Goal: Transaction & Acquisition: Purchase product/service

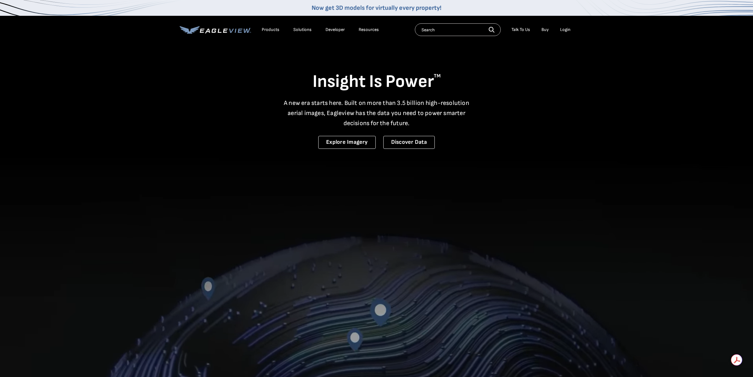
click at [567, 30] on div "Login" at bounding box center [565, 30] width 10 height 6
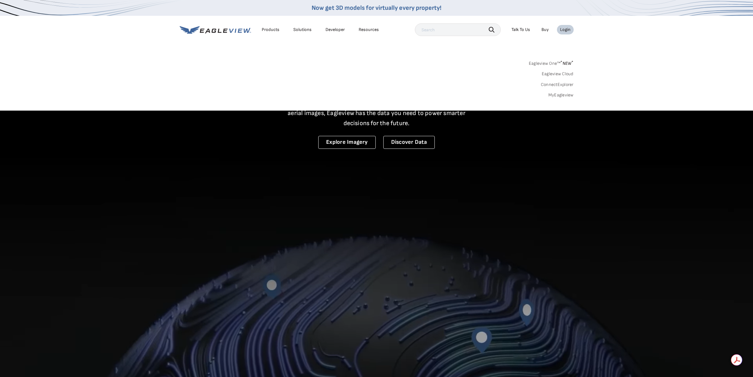
click at [562, 29] on div "Login" at bounding box center [565, 30] width 10 height 6
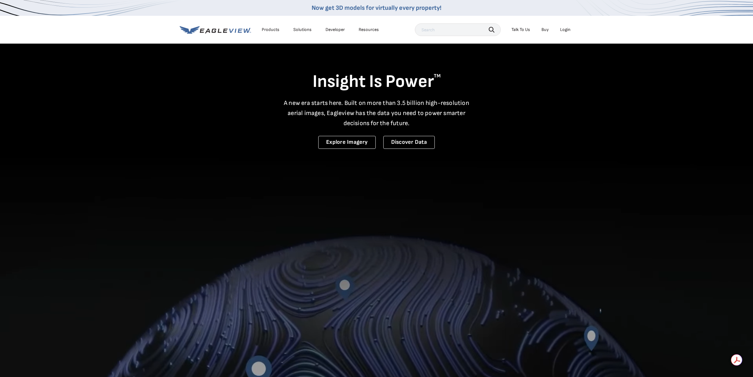
click at [568, 27] on div "Login" at bounding box center [565, 30] width 10 height 6
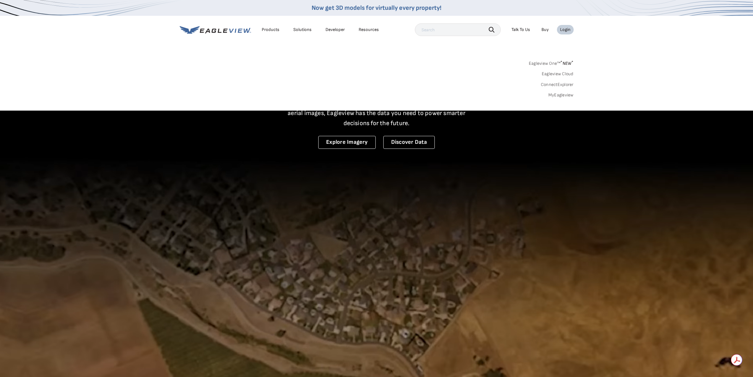
click at [566, 32] on div "Login" at bounding box center [565, 30] width 10 height 6
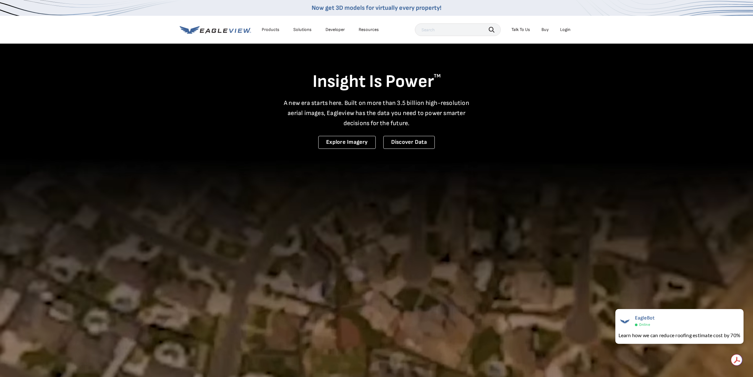
click at [566, 27] on div "Login" at bounding box center [565, 30] width 10 height 6
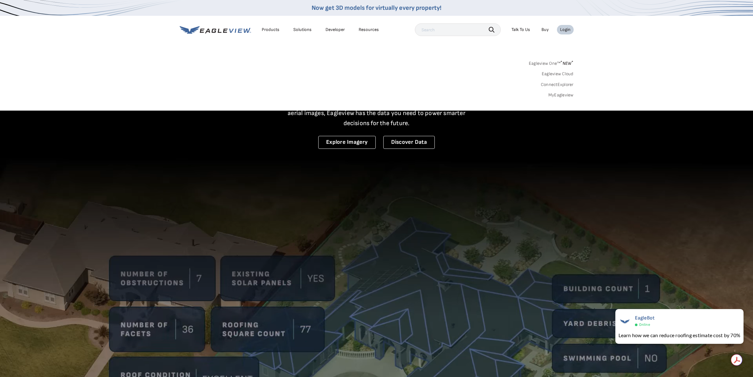
click at [555, 64] on link "Eagleview One™ * NEW *" at bounding box center [551, 62] width 45 height 7
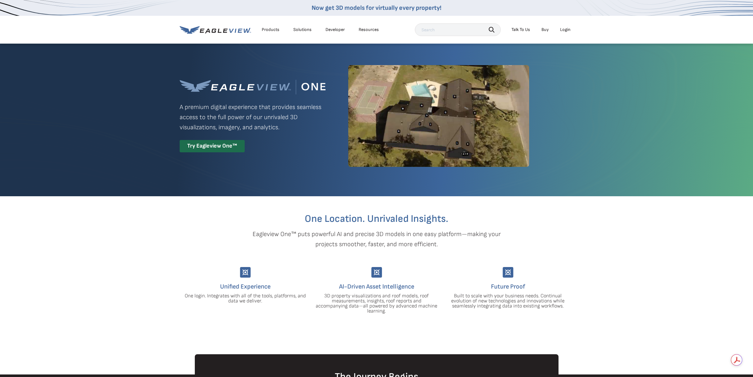
click at [563, 32] on div "Login" at bounding box center [565, 30] width 10 height 6
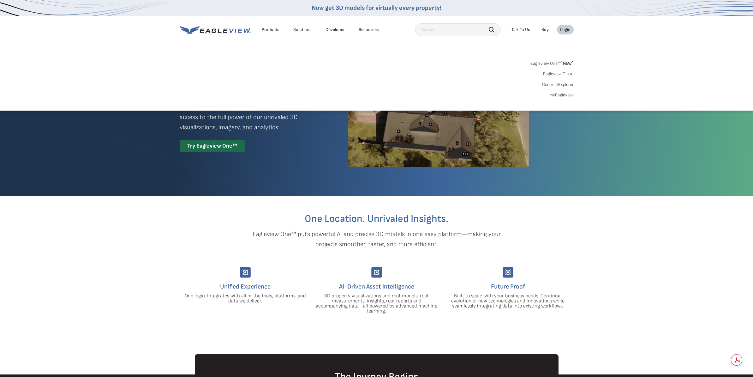
click at [563, 94] on link "MyEagleview" at bounding box center [562, 95] width 24 height 6
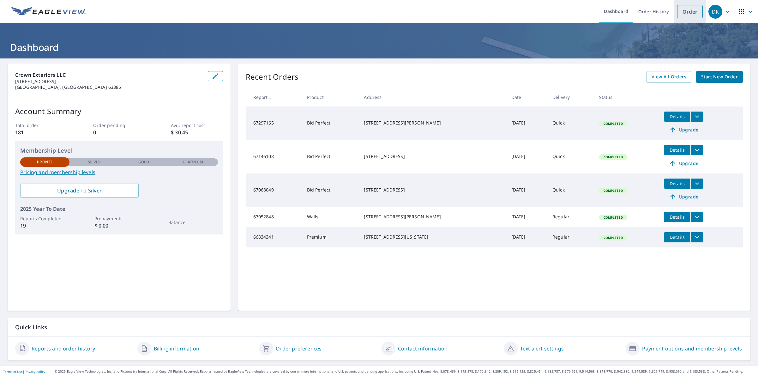
click at [684, 10] on link "Order" at bounding box center [690, 11] width 26 height 13
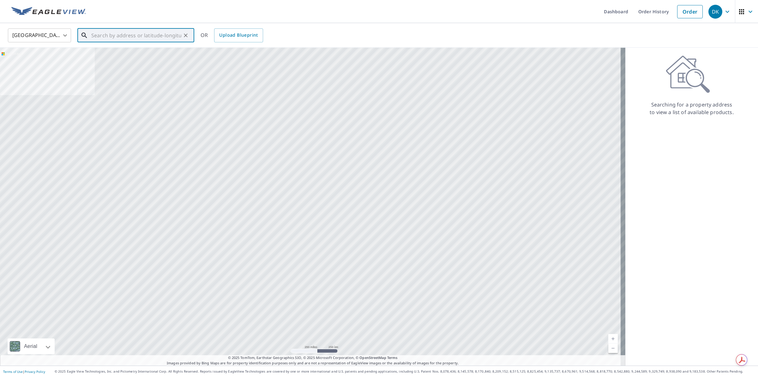
click at [120, 34] on input "text" at bounding box center [136, 36] width 90 height 18
click at [123, 37] on input "text" at bounding box center [136, 36] width 90 height 18
click at [109, 56] on span "[STREET_ADDRESS]" at bounding box center [139, 54] width 99 height 8
type input "[STREET_ADDRESS][PERSON_NAME]"
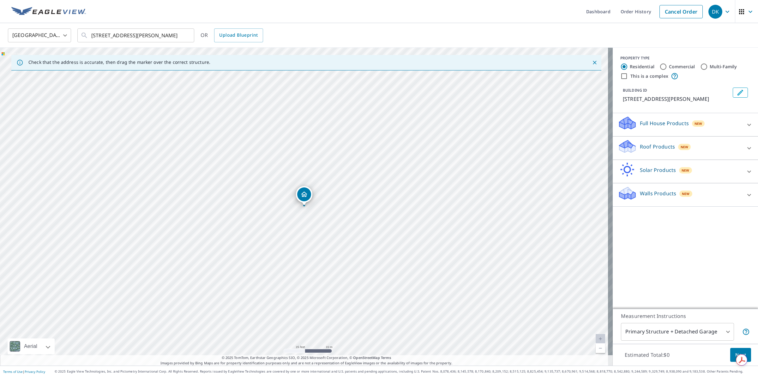
click at [657, 195] on p "Walls Products" at bounding box center [658, 194] width 36 height 8
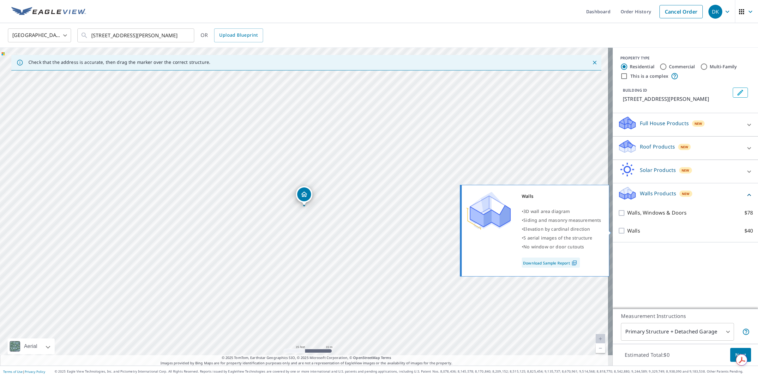
click at [633, 233] on p "Walls" at bounding box center [633, 231] width 13 height 8
click at [627, 233] on input "Walls $40" at bounding box center [622, 231] width 9 height 8
checkbox input "true"
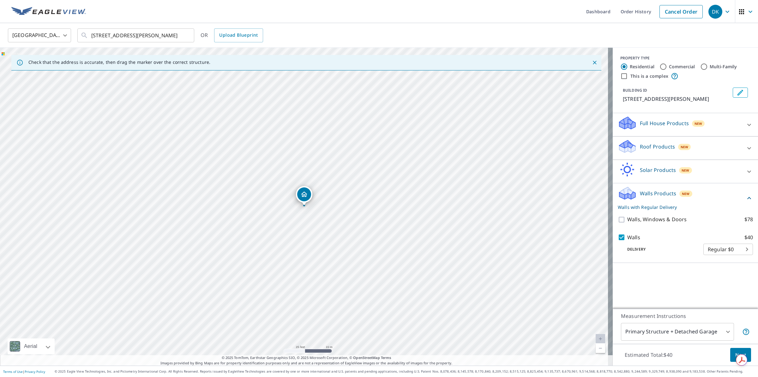
click at [668, 329] on body "DK DK Dashboard Order History Cancel Order DK [GEOGRAPHIC_DATA] [GEOGRAPHIC_DAT…" at bounding box center [379, 188] width 758 height 377
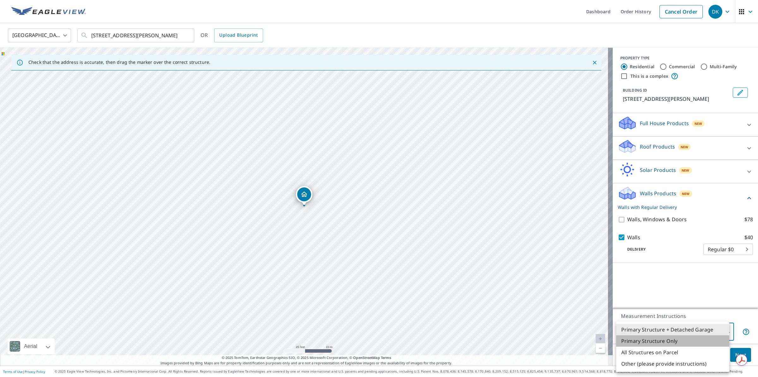
click at [663, 341] on li "Primary Structure Only" at bounding box center [672, 340] width 113 height 11
type input "2"
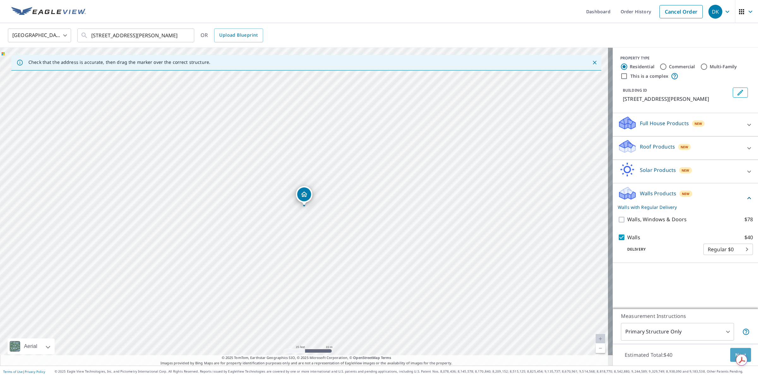
click at [730, 353] on button "Next" at bounding box center [740, 355] width 21 height 14
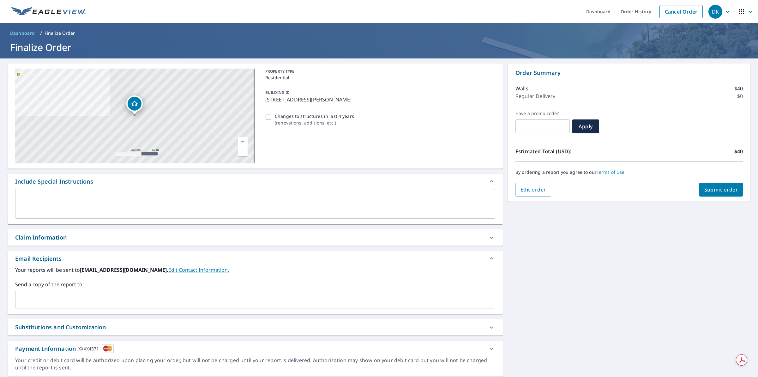
click at [716, 190] on span "Submit order" at bounding box center [721, 189] width 34 height 7
